Goal: Information Seeking & Learning: Learn about a topic

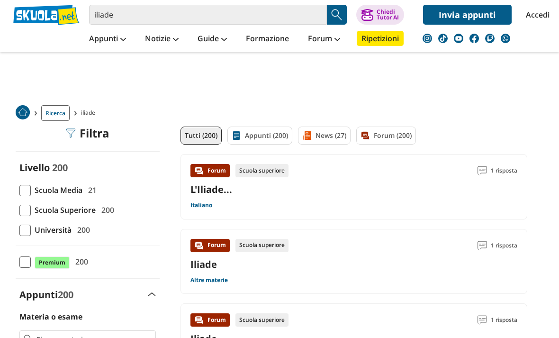
click at [26, 214] on span at bounding box center [24, 210] width 11 height 11
click at [19, 210] on input "Scuola Superiore 200" at bounding box center [19, 210] width 0 height 0
checkbox input "true"
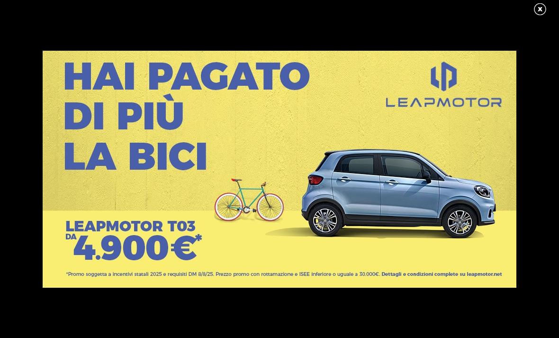
click at [538, 10] on link at bounding box center [545, 9] width 24 height 14
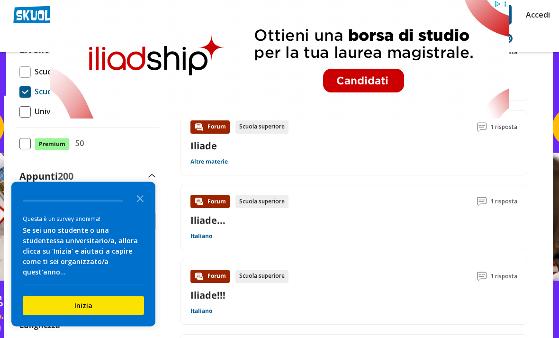
scroll to position [118, 0]
click at [143, 207] on icon "Close the survey" at bounding box center [140, 198] width 19 height 19
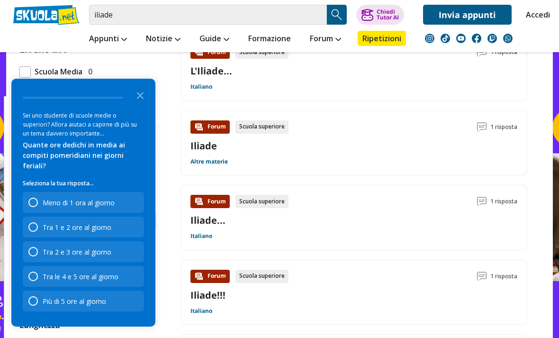
click at [142, 104] on icon "Close the survey" at bounding box center [140, 94] width 19 height 19
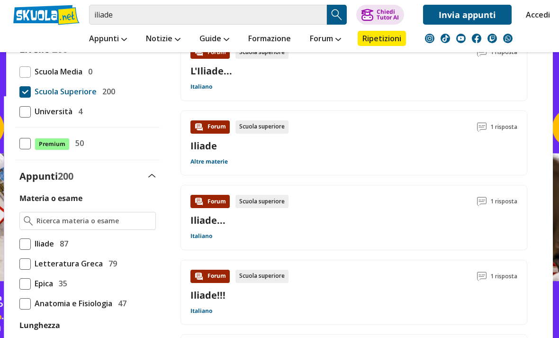
click at [28, 267] on span at bounding box center [24, 263] width 11 height 11
click at [19, 263] on input "Letteratura Greca 79" at bounding box center [19, 263] width 0 height 0
checkbox input "true"
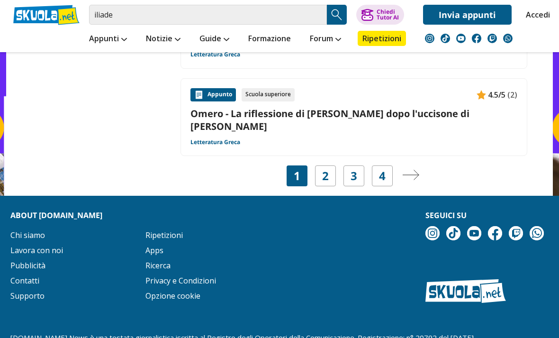
scroll to position [1478, 0]
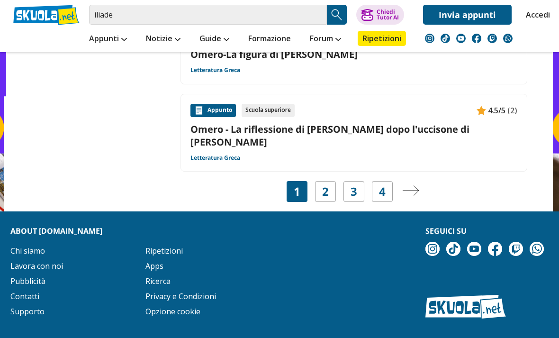
click at [476, 130] on link "Omero - La riflessione di Achille dopo l'uccisone di Ettore" at bounding box center [353, 136] width 327 height 26
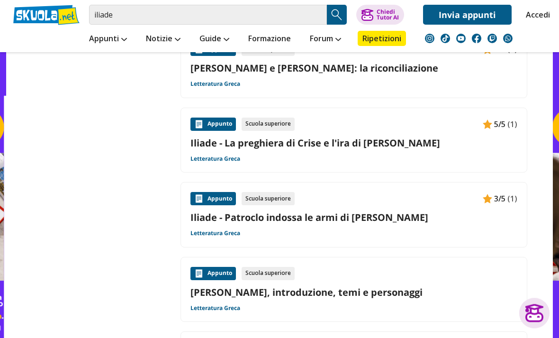
scroll to position [718, 0]
click at [433, 221] on link "Iliade - Patroclo indossa le armi di Achille" at bounding box center [353, 217] width 327 height 13
